Goal: Register for event/course

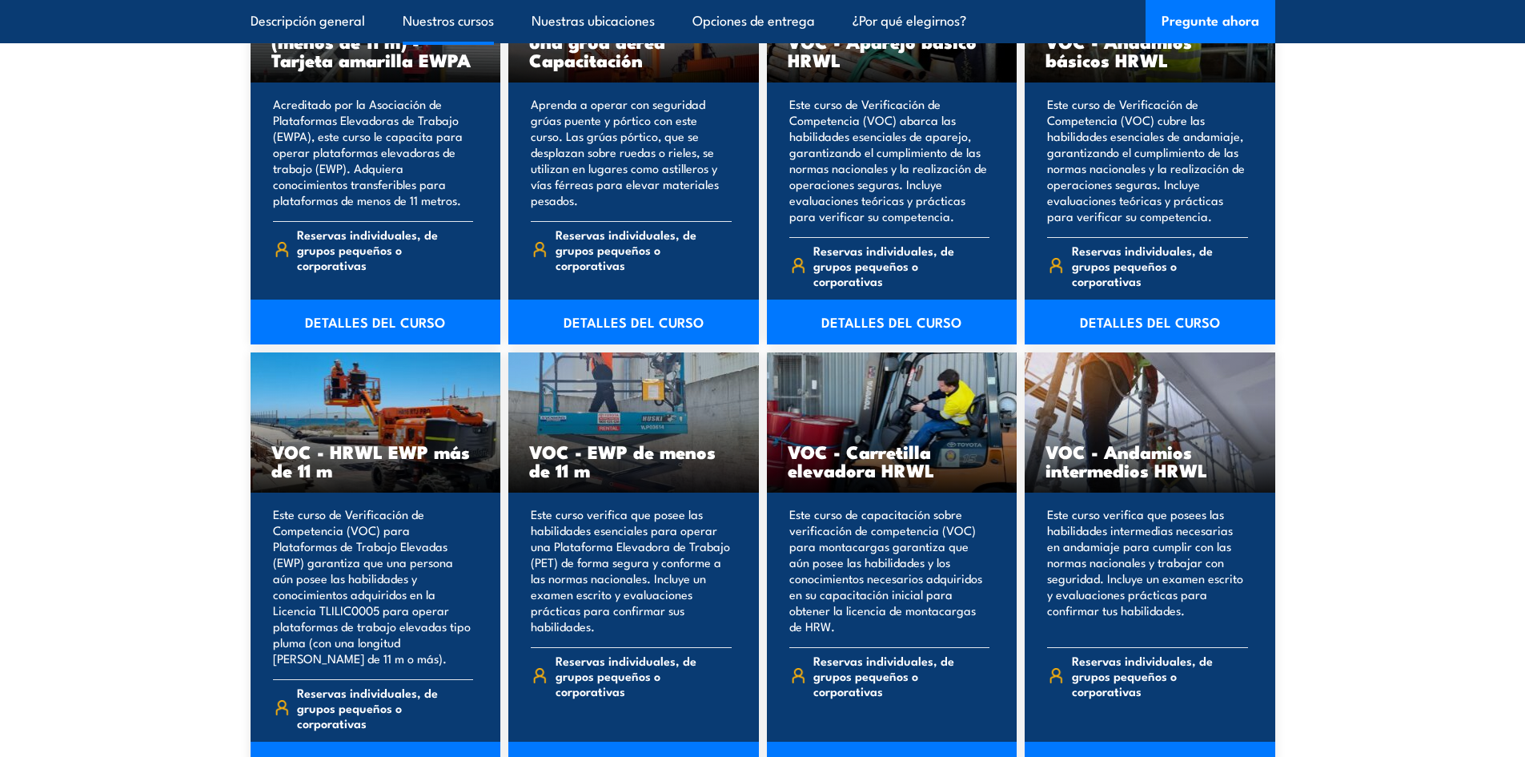
scroll to position [1895, 0]
click at [902, 754] on font "DETALLES DEL CURSO" at bounding box center [892, 764] width 140 height 20
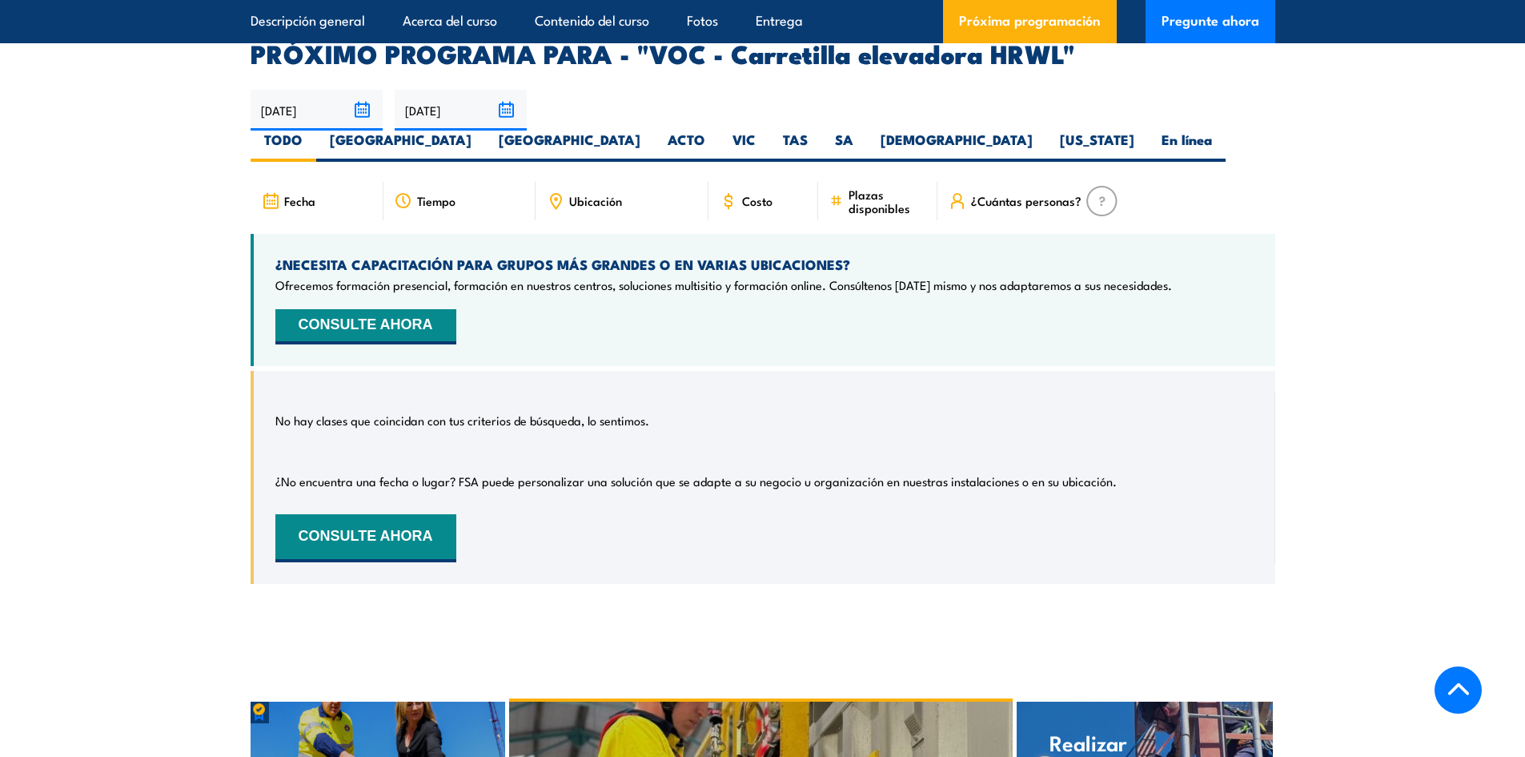
scroll to position [2575, 0]
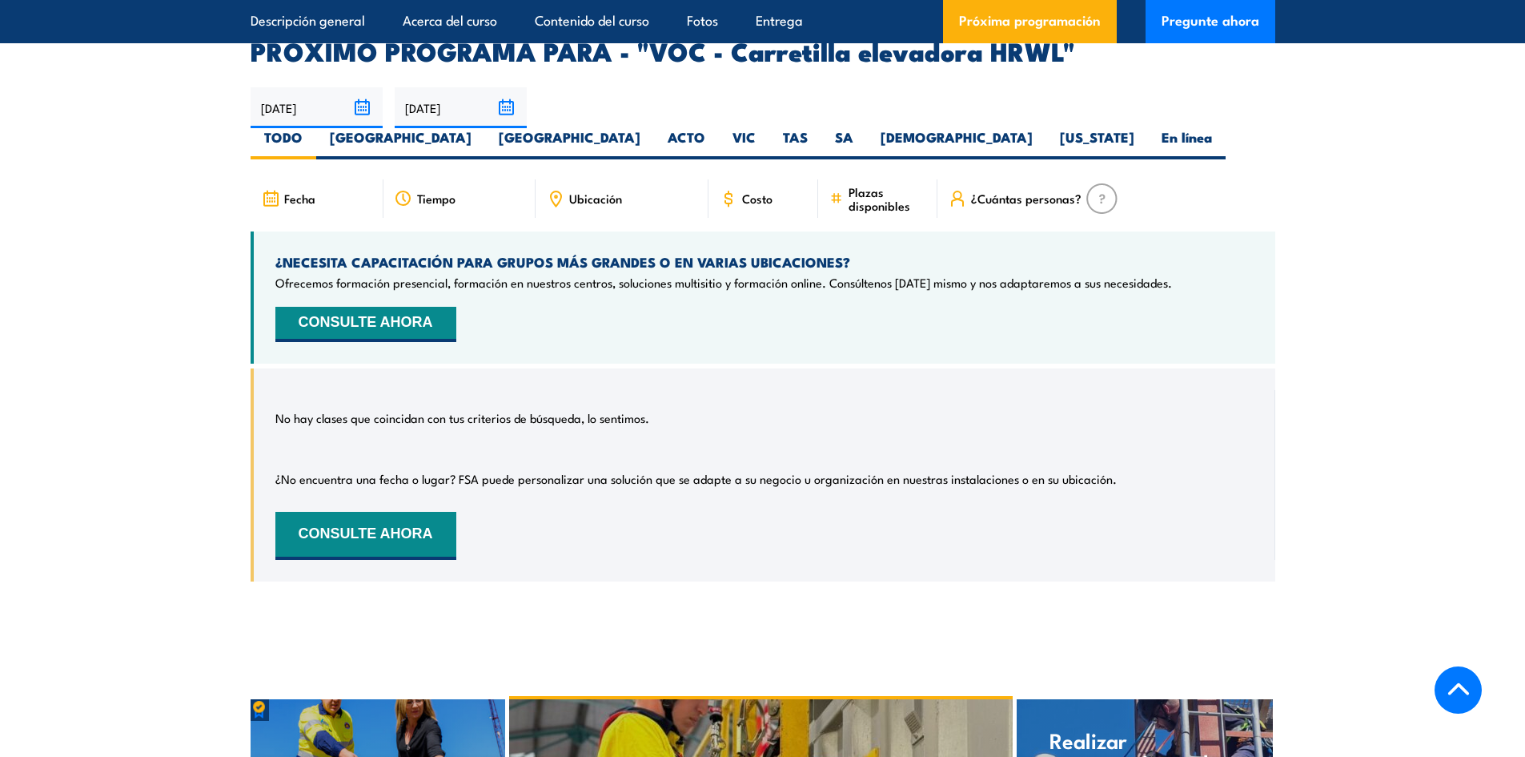
click at [739, 218] on div "Costo" at bounding box center [764, 198] width 111 height 38
click at [639, 218] on div "Ubicación" at bounding box center [622, 198] width 173 height 38
click at [346, 159] on label "[GEOGRAPHIC_DATA]" at bounding box center [400, 143] width 169 height 31
click at [472, 139] on input "[GEOGRAPHIC_DATA]" at bounding box center [477, 133] width 10 height 10
radio input "true"
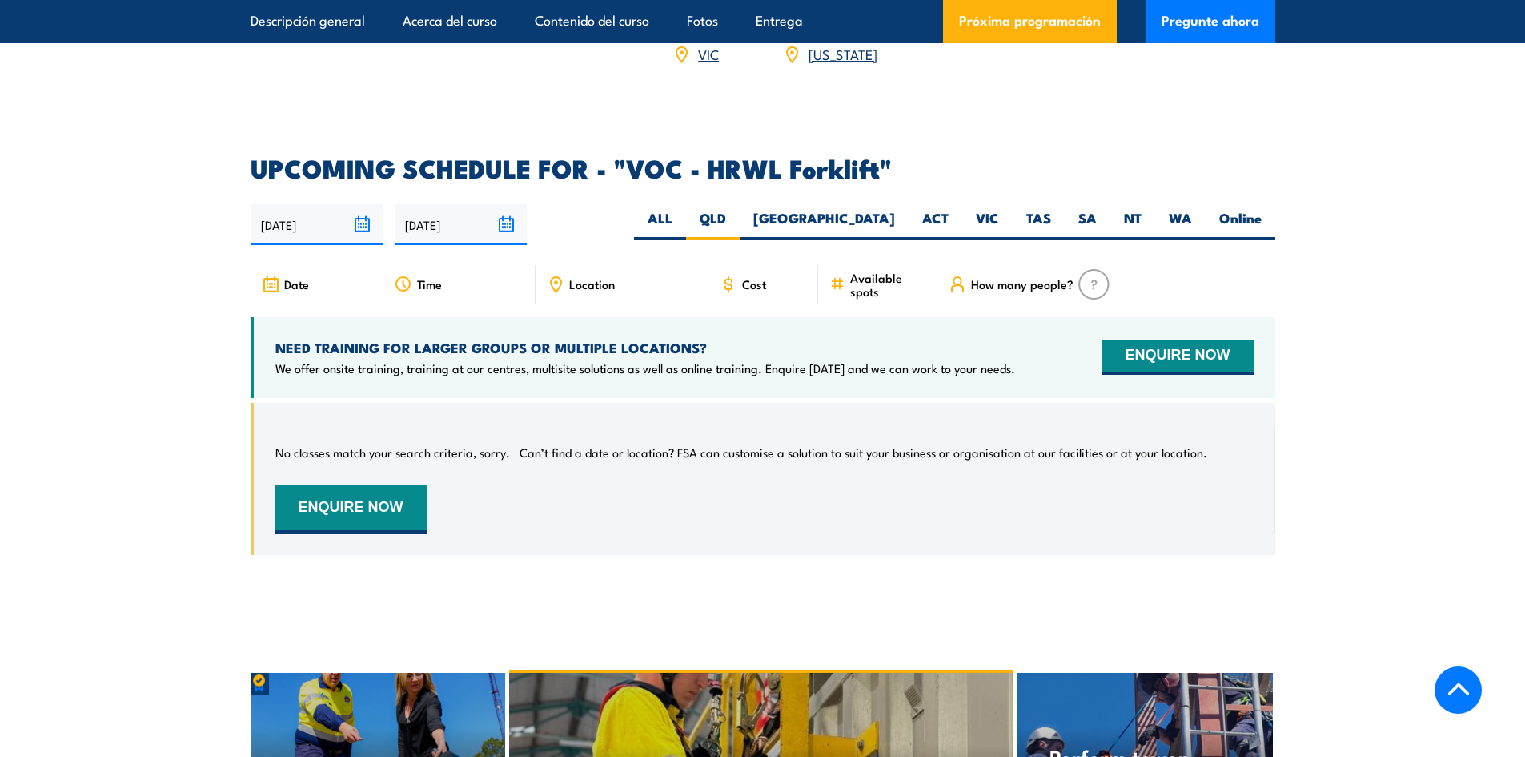
scroll to position [2458, 0]
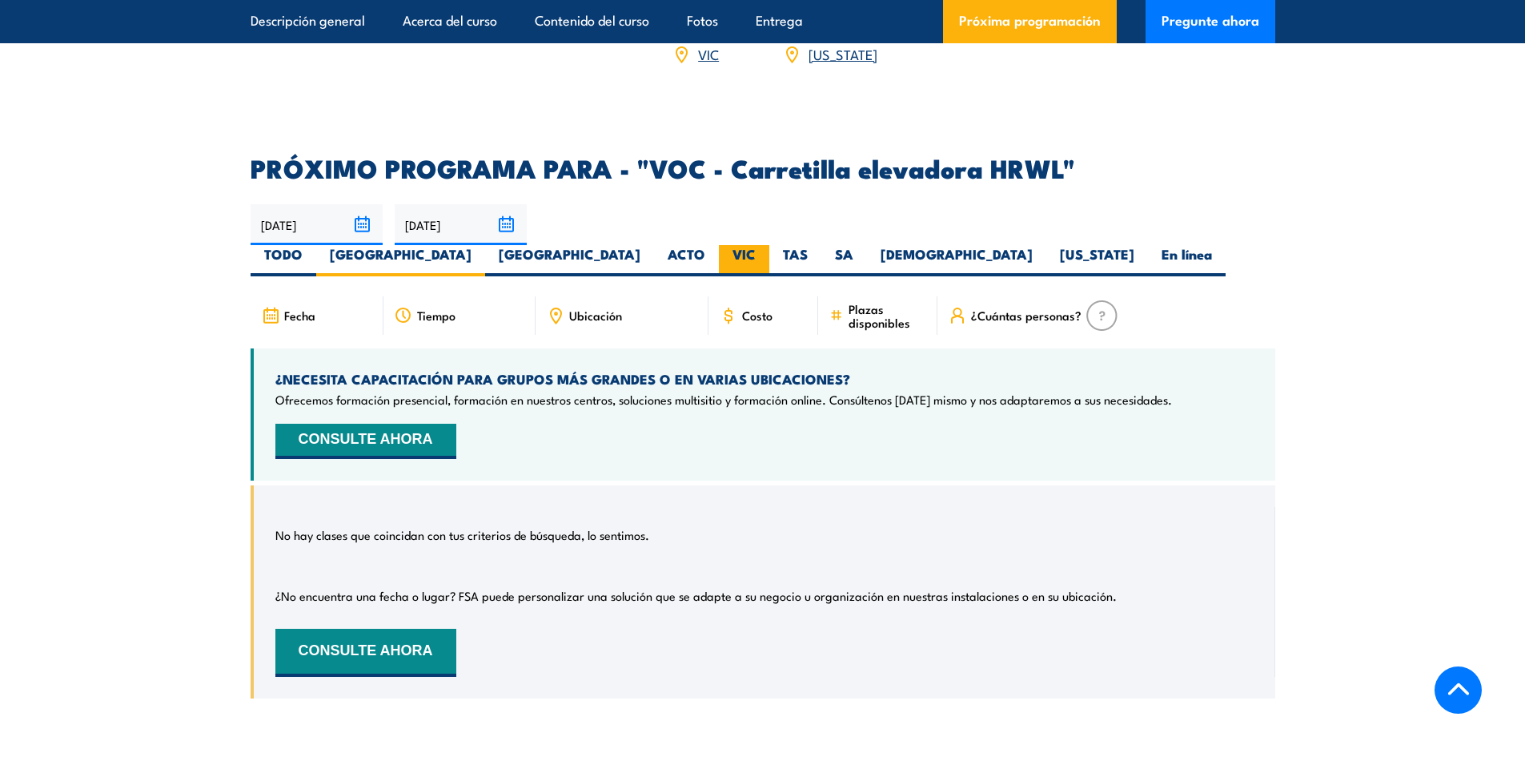
click at [733, 264] on font "VIC" at bounding box center [744, 253] width 23 height 21
click at [756, 255] on input "VIC" at bounding box center [761, 250] width 10 height 10
radio input "true"
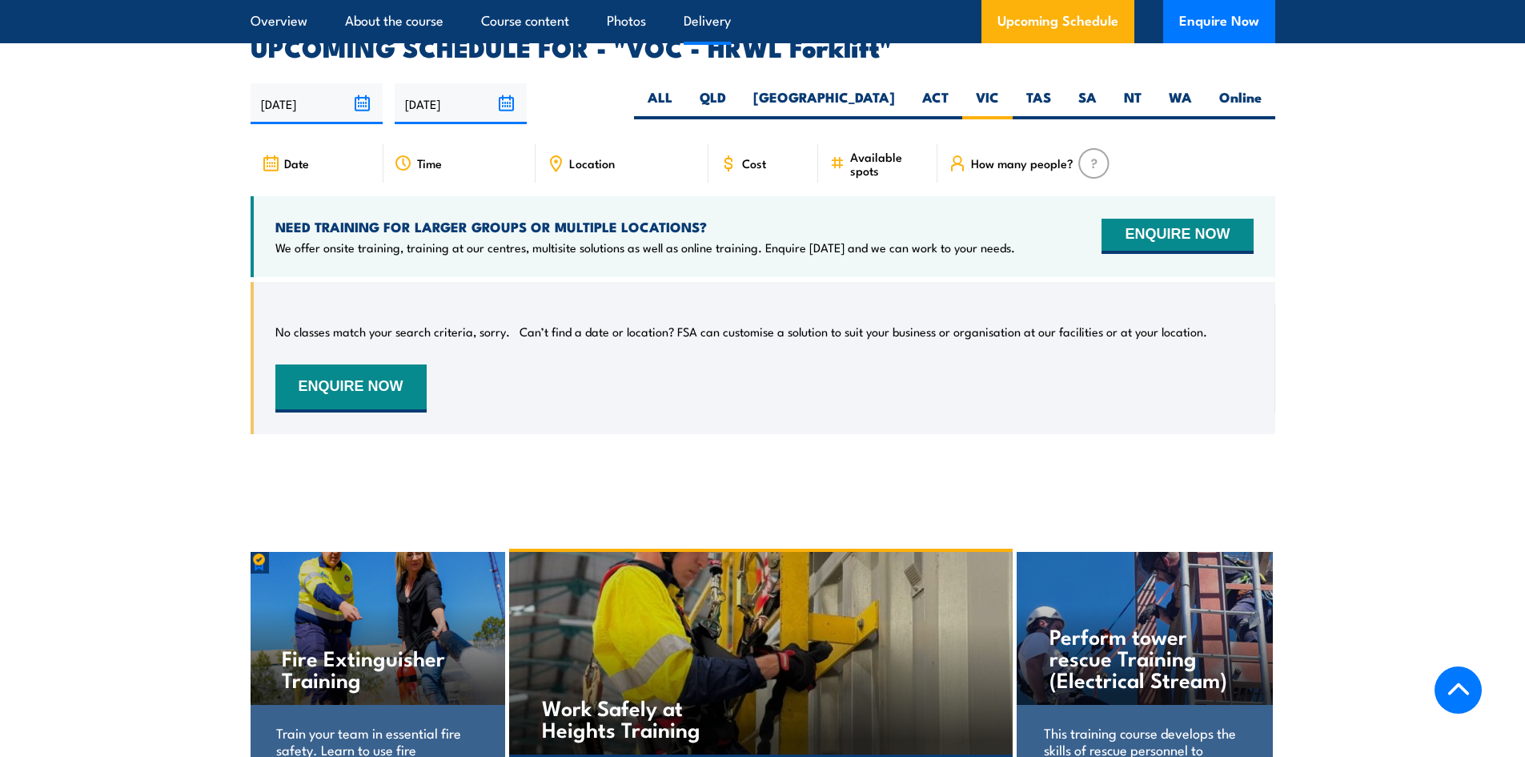
scroll to position [2458, 0]
